Goal: Transaction & Acquisition: Book appointment/travel/reservation

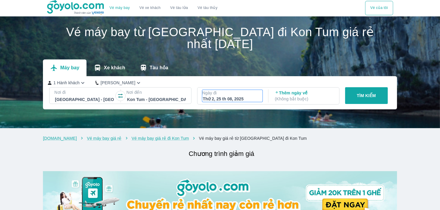
click at [211, 96] on div "Thứ 2, 25 th 08, 2025" at bounding box center [232, 99] width 59 height 6
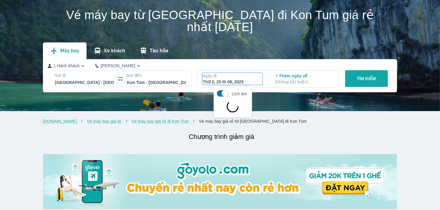
scroll to position [34, 0]
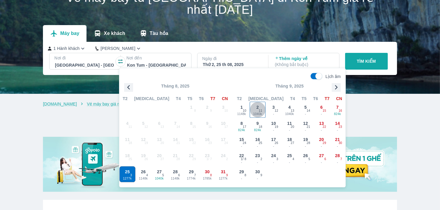
click at [257, 107] on span "2" at bounding box center [258, 107] width 2 height 6
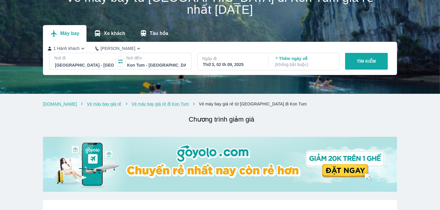
click at [236, 59] on p "Ngày đi" at bounding box center [232, 59] width 60 height 6
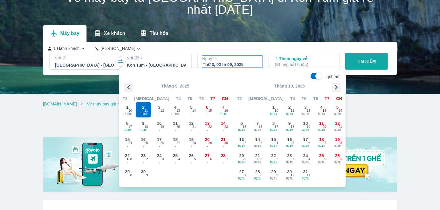
click at [131, 85] on icon "button" at bounding box center [128, 87] width 9 height 9
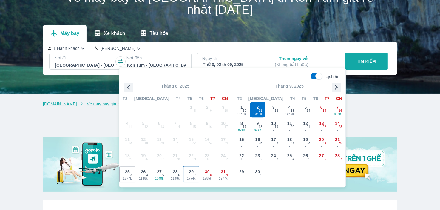
click at [193, 175] on div "29 1774k 7" at bounding box center [192, 174] width 16 height 16
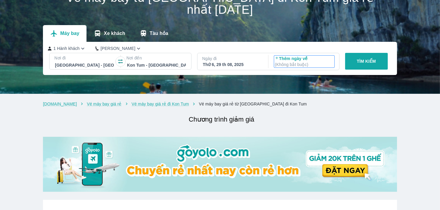
click at [286, 64] on p "( Không bắt buộc )" at bounding box center [304, 64] width 59 height 6
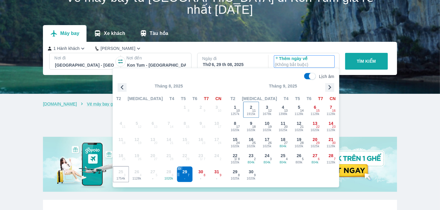
click at [252, 114] on span "1915k" at bounding box center [252, 114] width 16 height 5
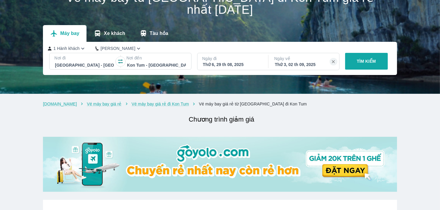
click at [373, 62] on p "TÌM KIẾM" at bounding box center [366, 61] width 19 height 6
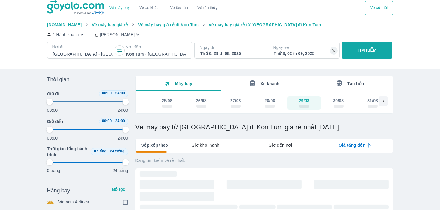
type input "97.9166666666667"
checkbox input "true"
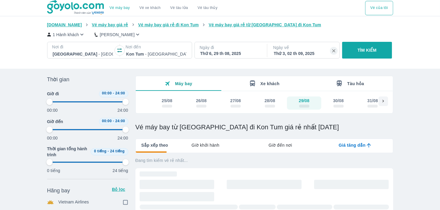
checkbox input "true"
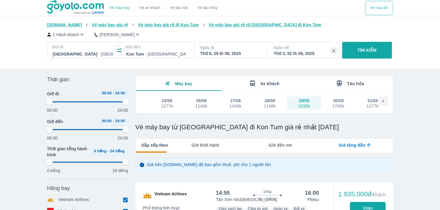
type input "97.9166666666667"
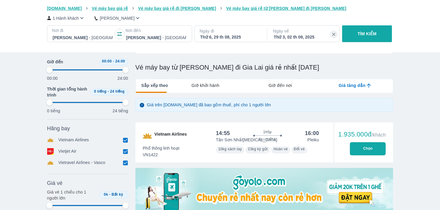
type input "97.9166666666667"
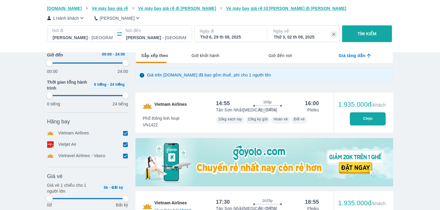
type input "97.9166666666667"
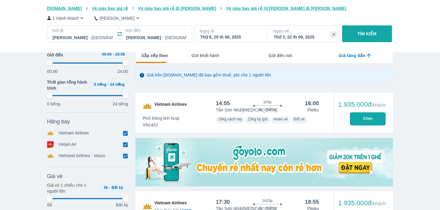
type input "97.9166666666667"
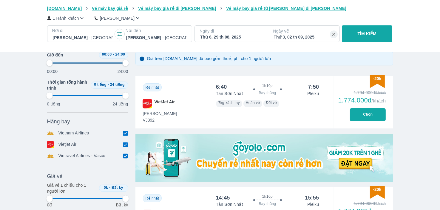
scroll to position [119, 0]
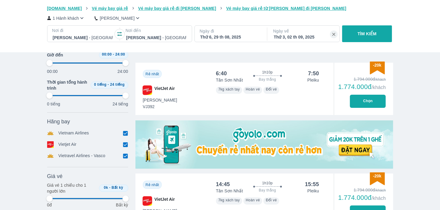
type input "97.9166666666667"
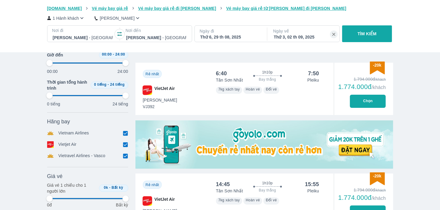
type input "97.9166666666667"
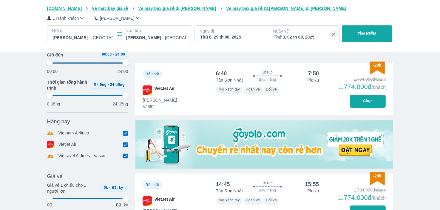
type input "97.9166666666667"
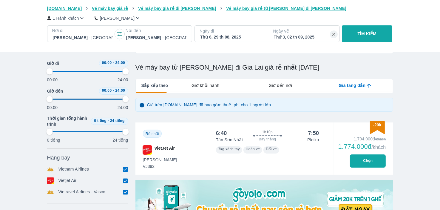
type input "97.9166666666667"
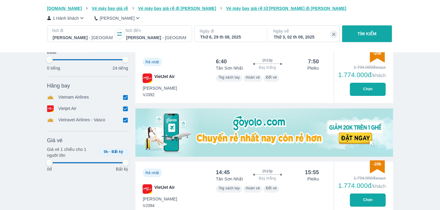
scroll to position [209, 0]
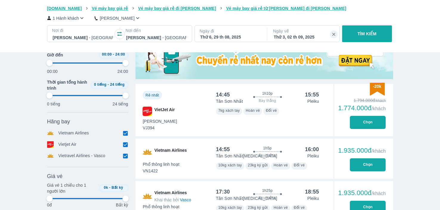
type input "97.9166666666667"
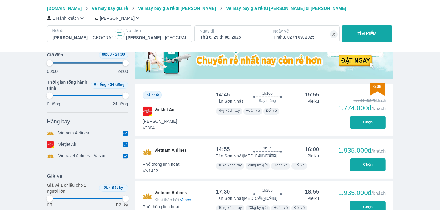
type input "97.9166666666667"
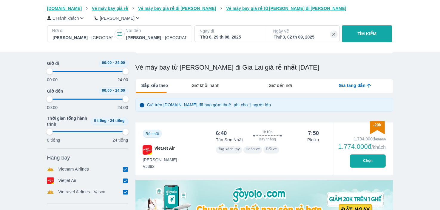
type input "97.9166666666667"
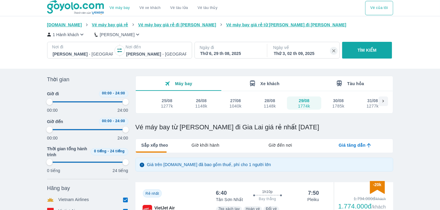
type input "97.9166666666667"
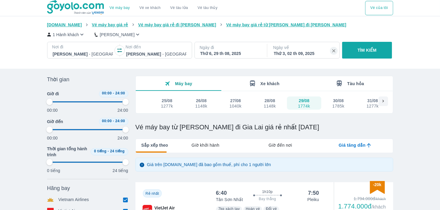
type input "97.9166666666667"
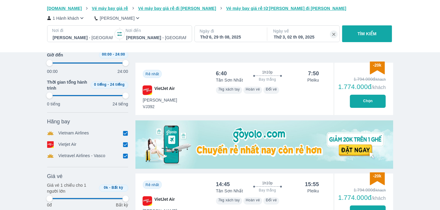
type input "97.9166666666667"
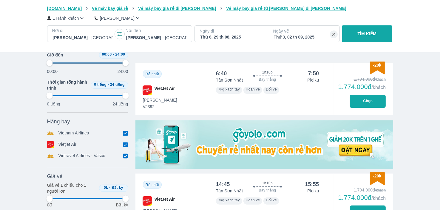
type input "97.9166666666667"
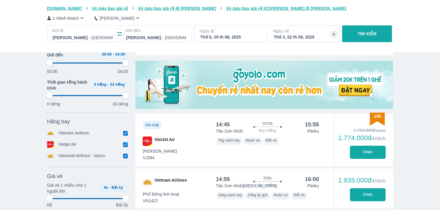
type input "97.9166666666667"
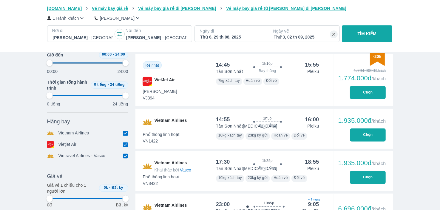
scroll to position [388, 0]
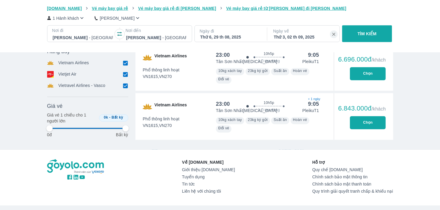
type input "97.9166666666667"
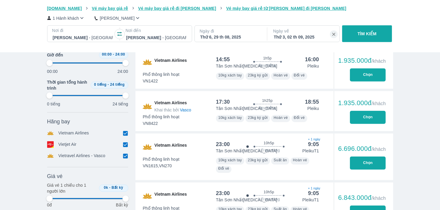
type input "97.9166666666667"
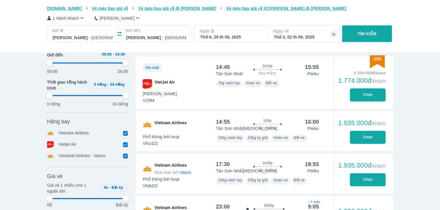
type input "97.9166666666667"
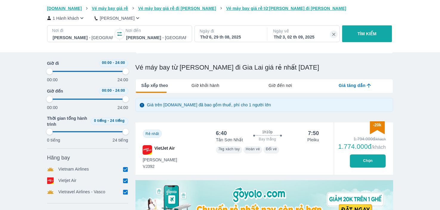
scroll to position [0, 0]
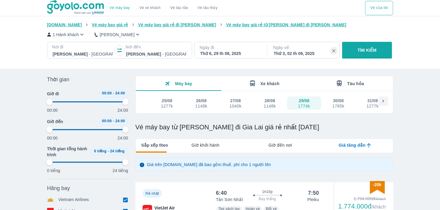
type input "97.9166666666667"
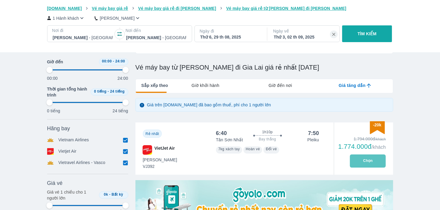
click at [378, 161] on button "Chọn" at bounding box center [368, 160] width 36 height 13
type input "97.9166666666667"
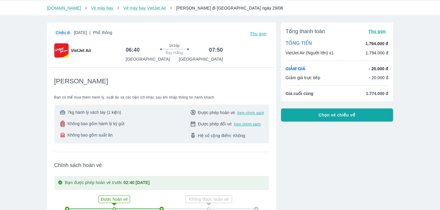
scroll to position [30, 0]
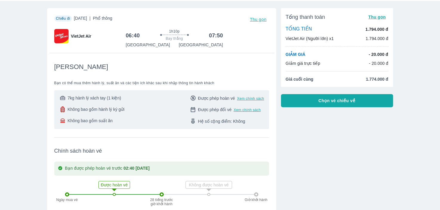
click at [291, 105] on button "Chọn vé chiều về" at bounding box center [337, 100] width 112 height 13
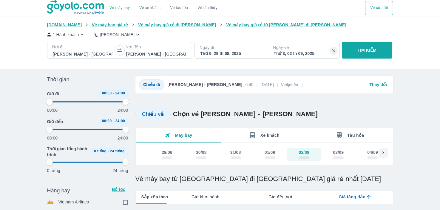
type input "97.9166666666667"
checkbox input "true"
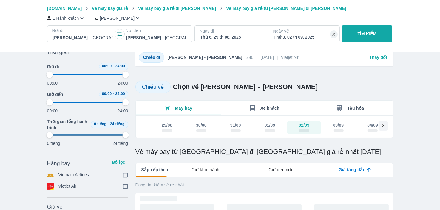
type input "97.9166666666667"
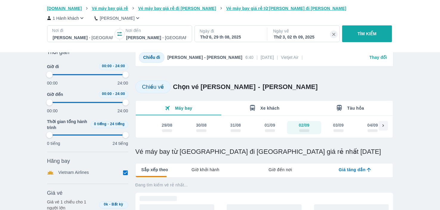
type input "97.9166666666667"
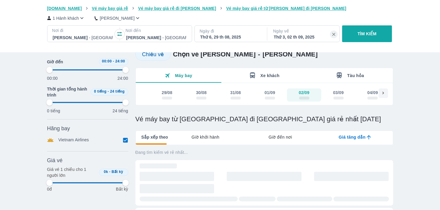
type input "97.9166666666667"
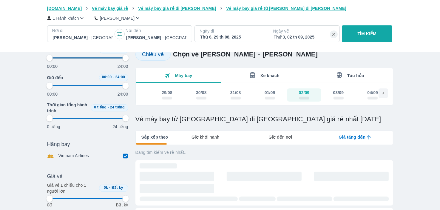
type input "97.9166666666667"
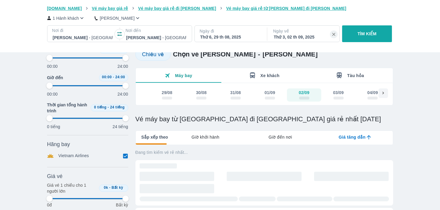
type input "97.9166666666667"
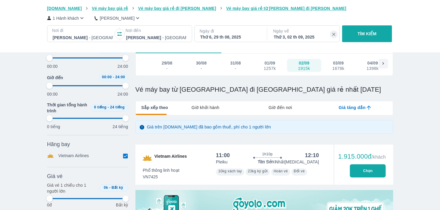
scroll to position [90, 0]
type input "97.9166666666667"
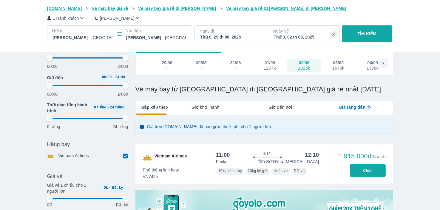
type input "97.9166666666667"
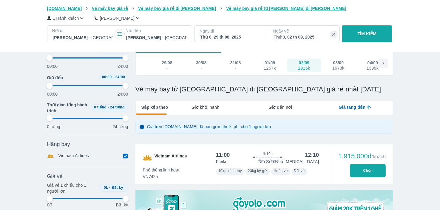
type input "97.9166666666667"
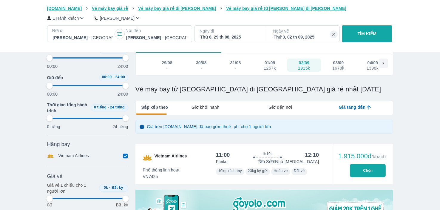
type input "97.9166666666667"
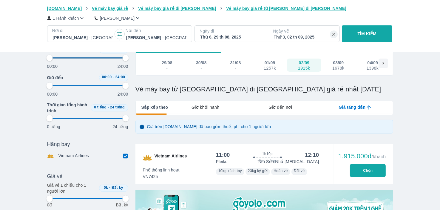
type input "97.9166666666667"
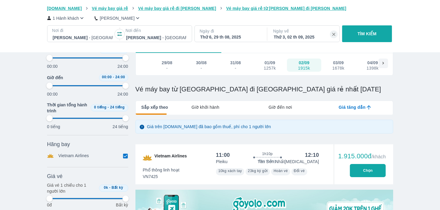
type input "97.9166666666667"
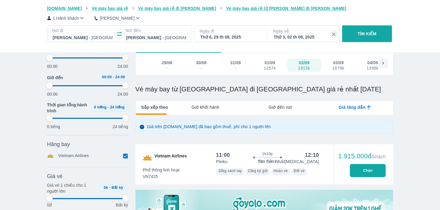
type input "97.9166666666667"
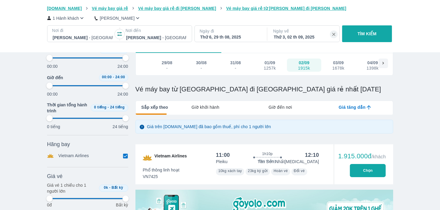
type input "97.9166666666667"
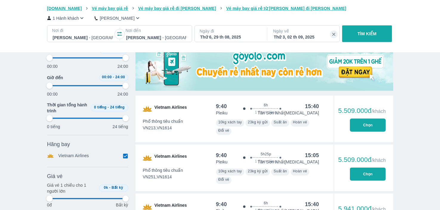
scroll to position [269, 0]
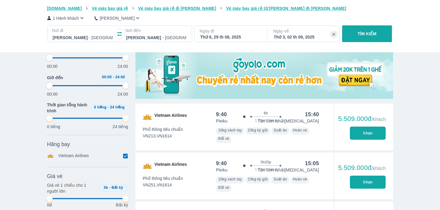
type input "97.9166666666667"
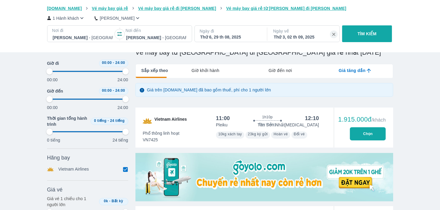
type input "97.9166666666667"
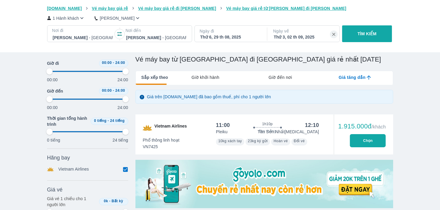
type input "97.9166666666667"
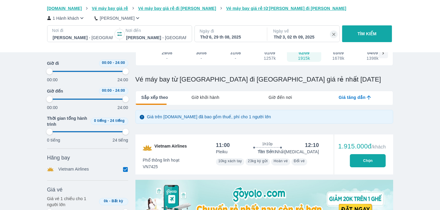
scroll to position [60, 0]
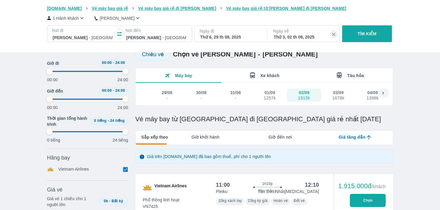
type input "97.9166666666667"
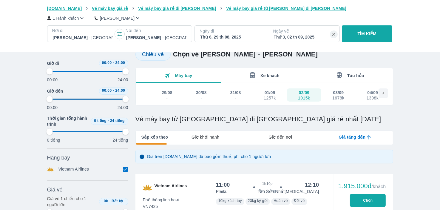
type input "97.9166666666667"
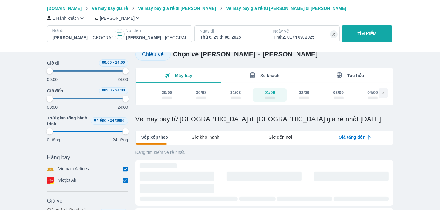
type input "97.9166666666667"
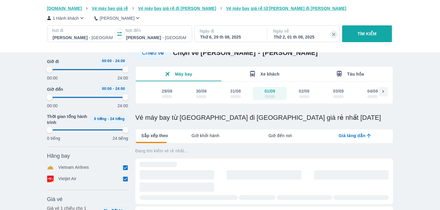
scroll to position [8, 0]
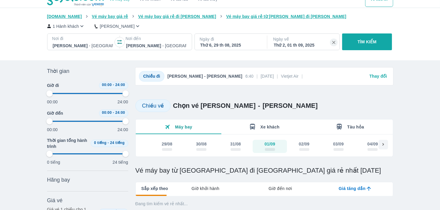
type input "97.9166666666667"
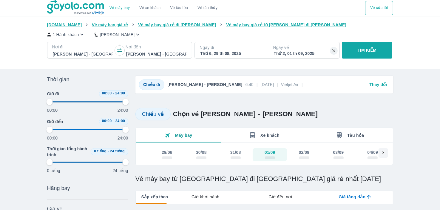
type input "97.9166666666667"
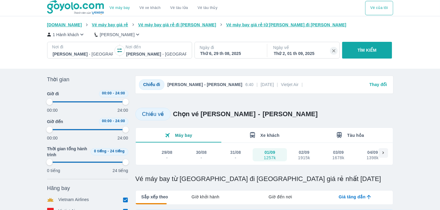
type input "97.9166666666667"
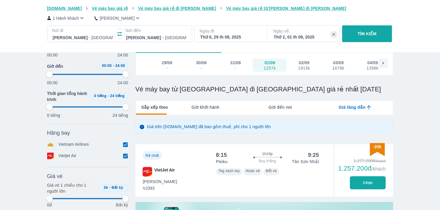
type input "97.9166666666667"
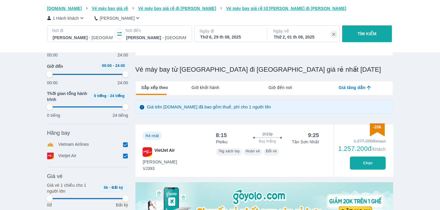
scroll to position [149, 0]
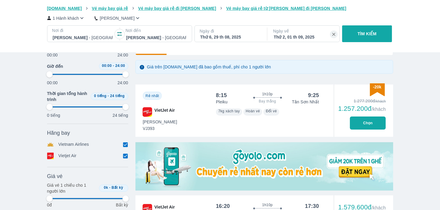
type input "97.9166666666667"
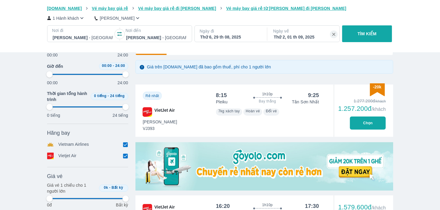
type input "97.9166666666667"
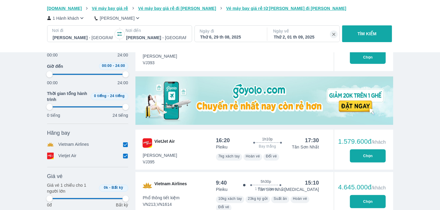
scroll to position [239, 0]
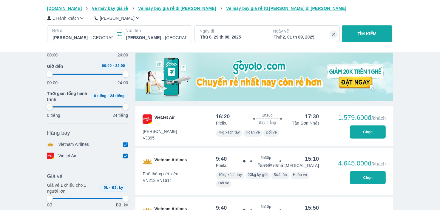
type input "97.9166666666667"
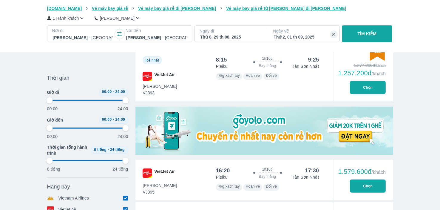
type input "97.9166666666667"
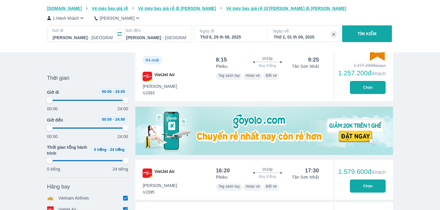
type input "97.9166666666667"
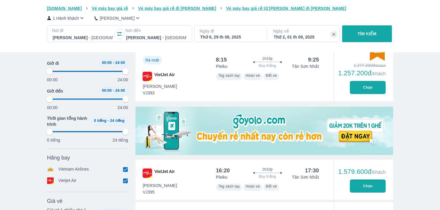
scroll to position [119, 0]
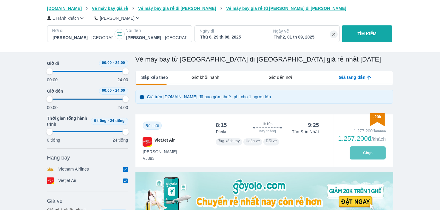
click at [377, 152] on button "Chọn" at bounding box center [368, 152] width 36 height 13
type input "97.9166666666667"
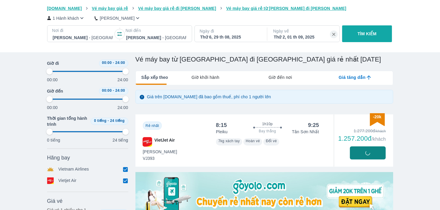
type input "97.9166666666667"
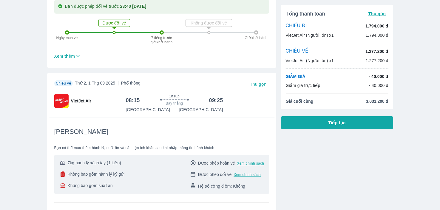
scroll to position [358, 0]
